Goal: Navigation & Orientation: Find specific page/section

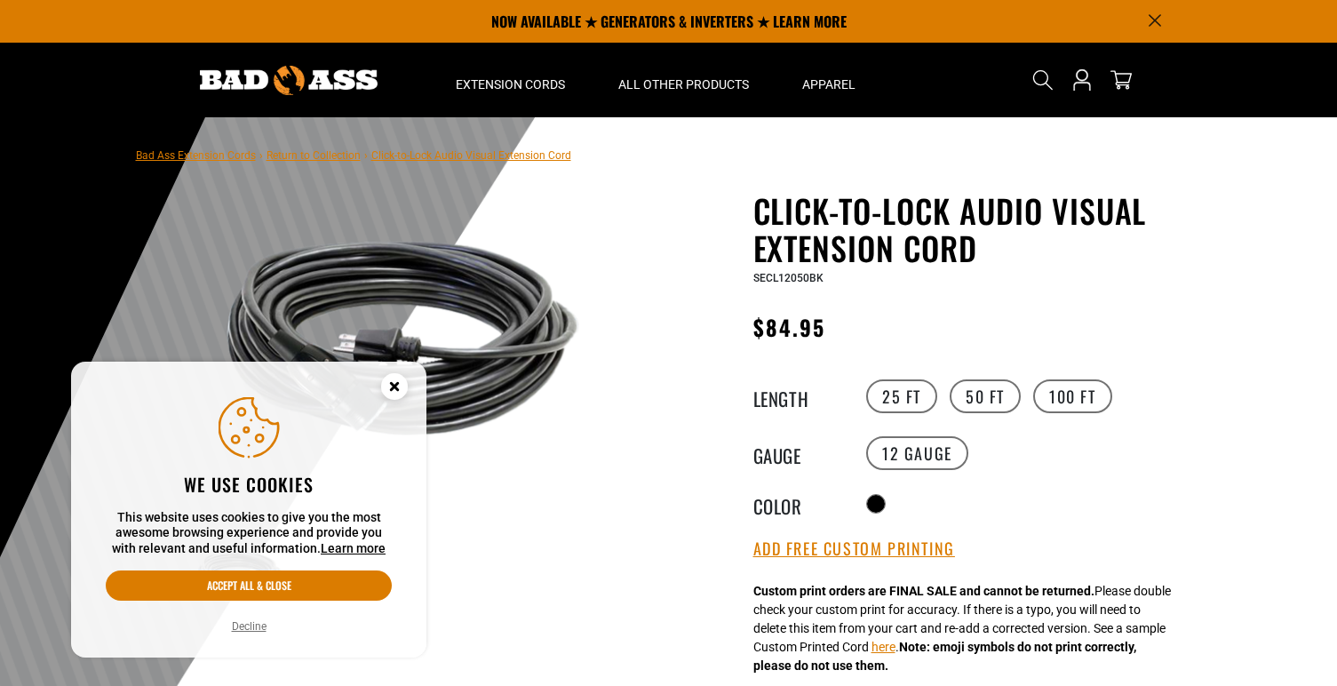
click at [383, 394] on icon "Cookie Consent" at bounding box center [394, 388] width 53 height 53
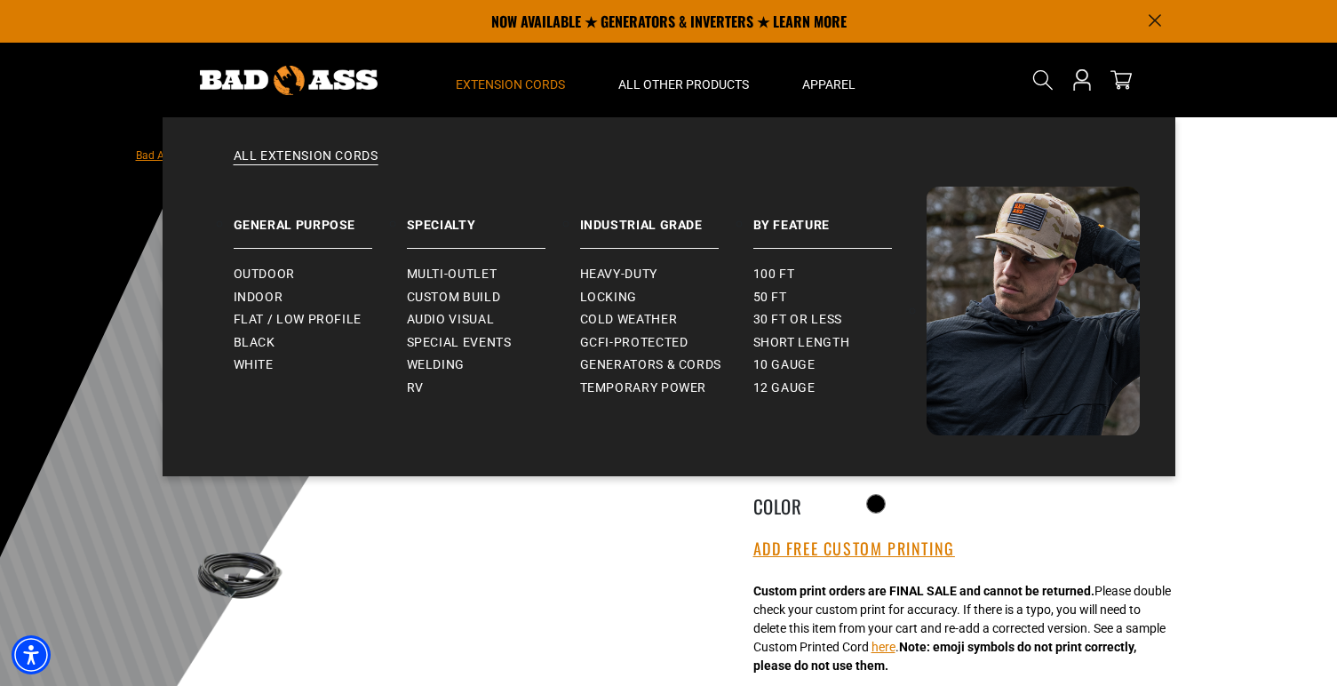
click at [525, 96] on summary "Extension Cords" at bounding box center [510, 80] width 163 height 75
click at [534, 82] on span "Extension Cords" at bounding box center [510, 84] width 109 height 16
click at [480, 319] on span "Audio Visual" at bounding box center [451, 320] width 88 height 16
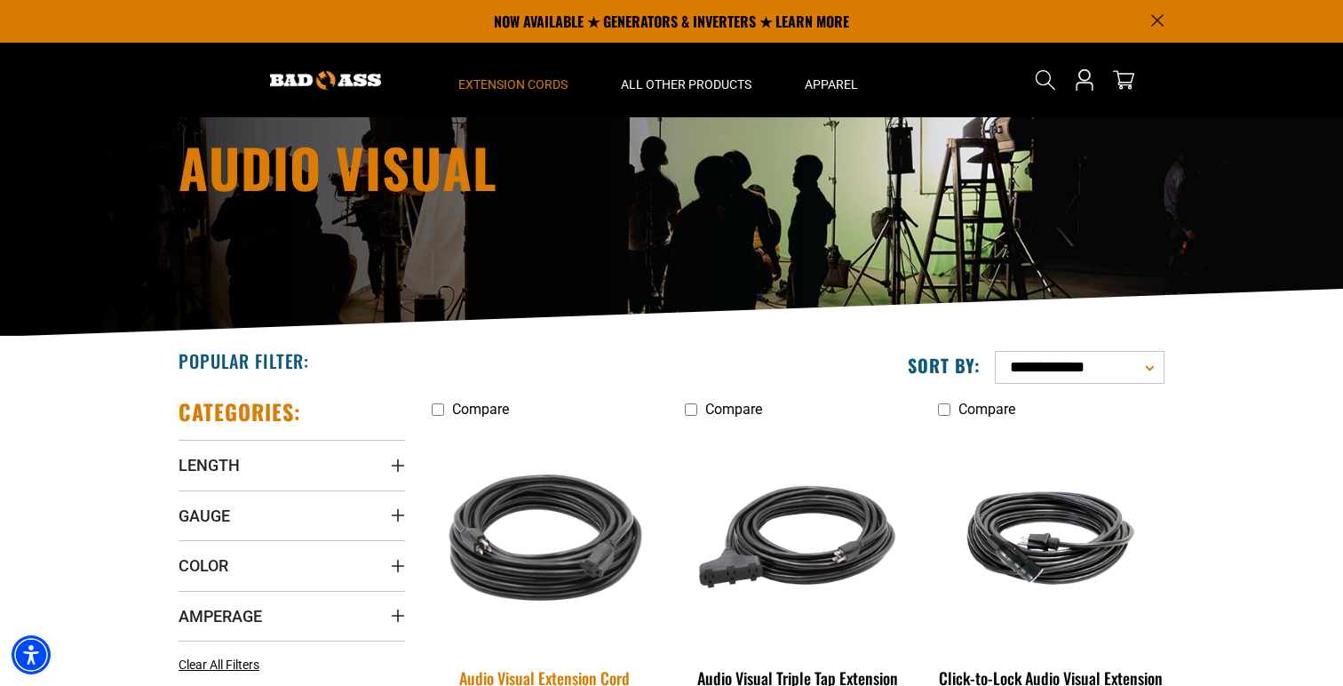
scroll to position [79, 0]
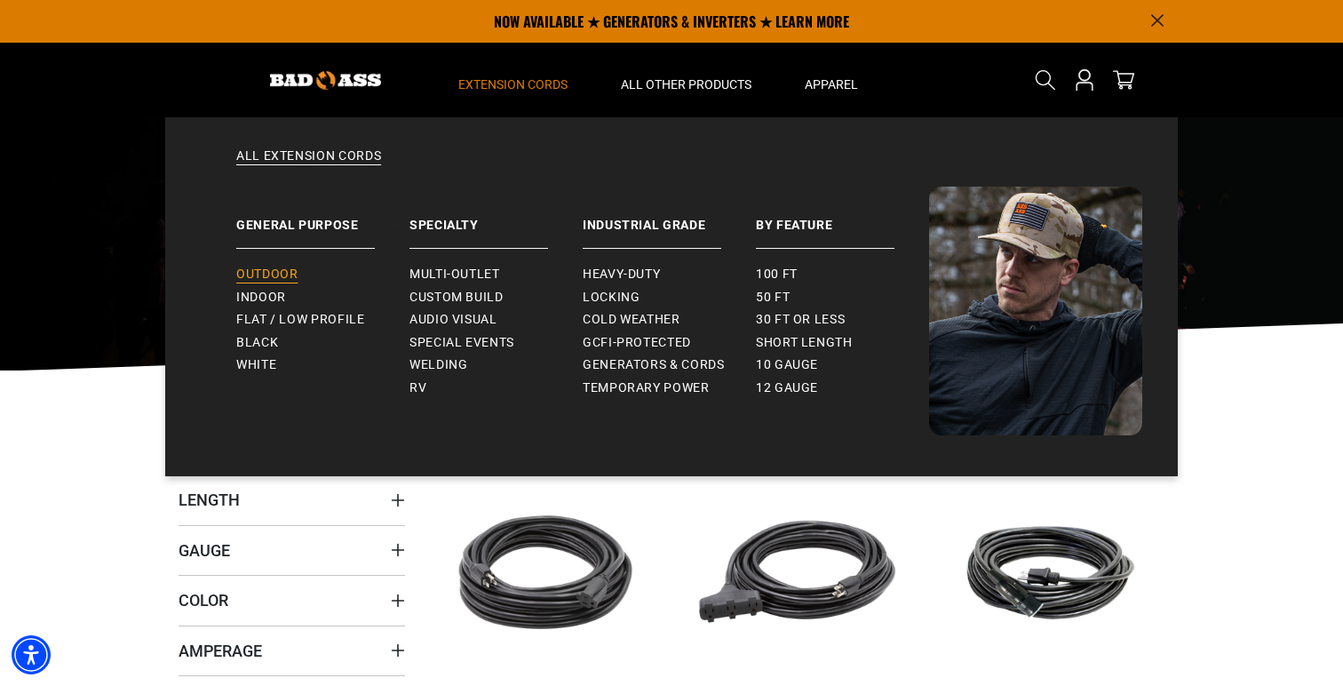
click at [282, 282] on link "Outdoor" at bounding box center [322, 274] width 173 height 23
